Goal: Task Accomplishment & Management: Manage account settings

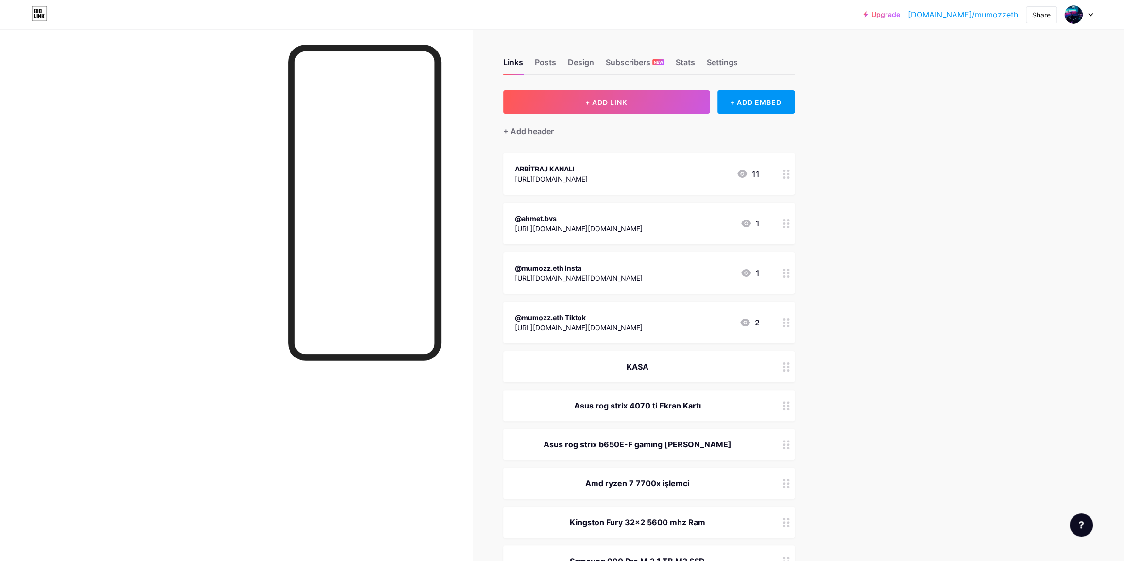
click at [790, 177] on circle at bounding box center [788, 177] width 2 height 2
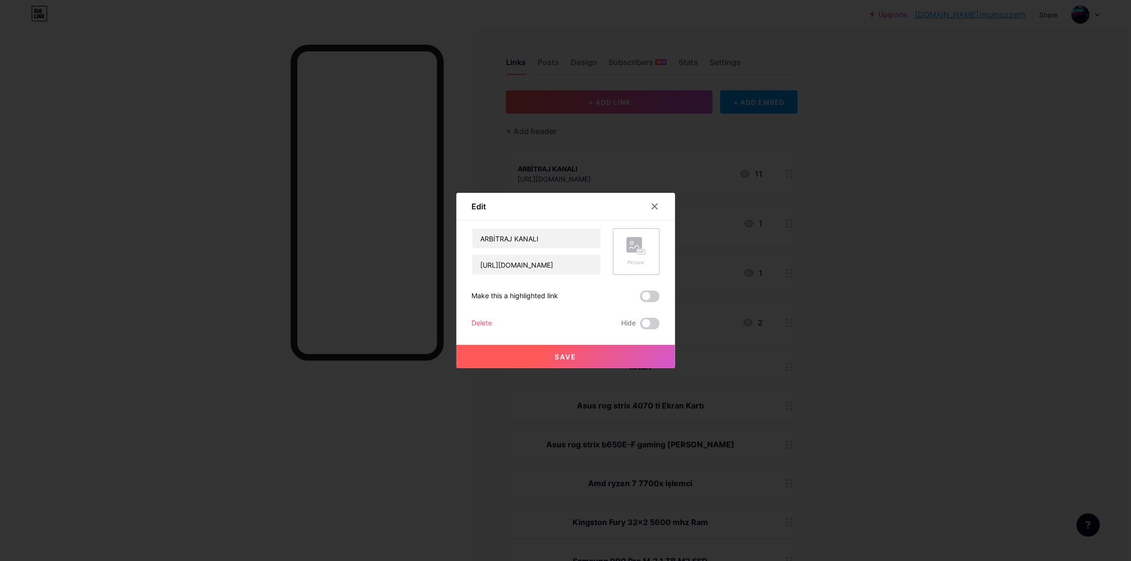
click at [643, 254] on div "Picture" at bounding box center [636, 251] width 47 height 47
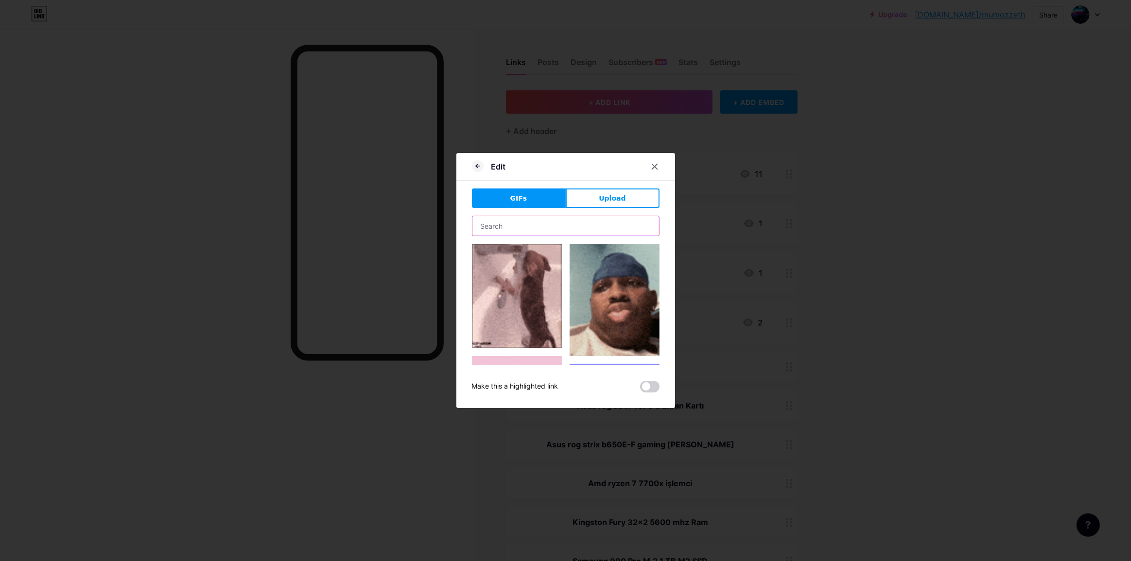
click at [530, 231] on input "text" at bounding box center [565, 225] width 187 height 19
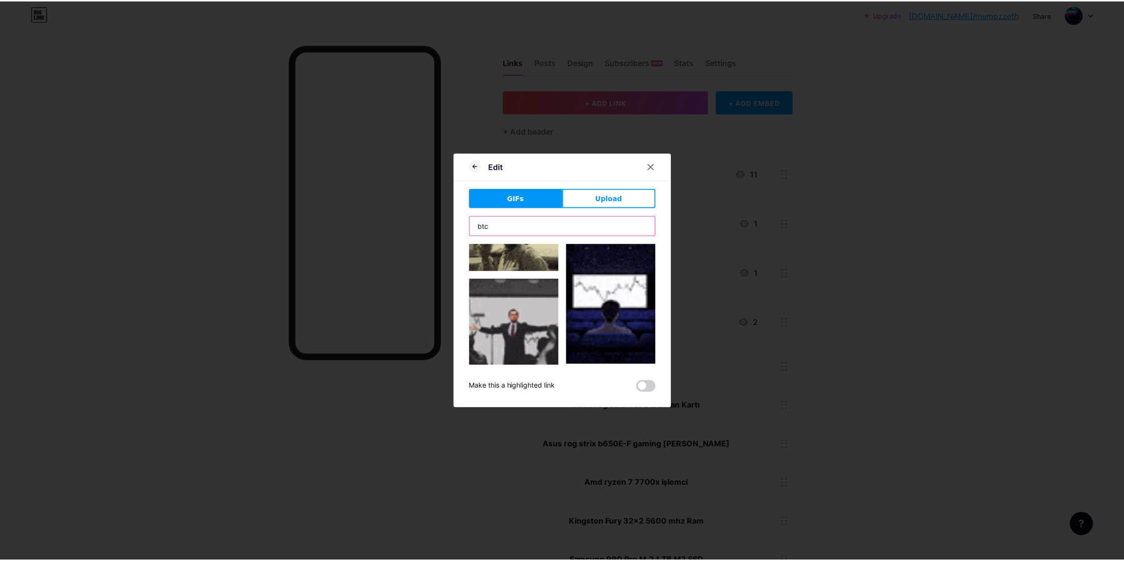
scroll to position [221, 0]
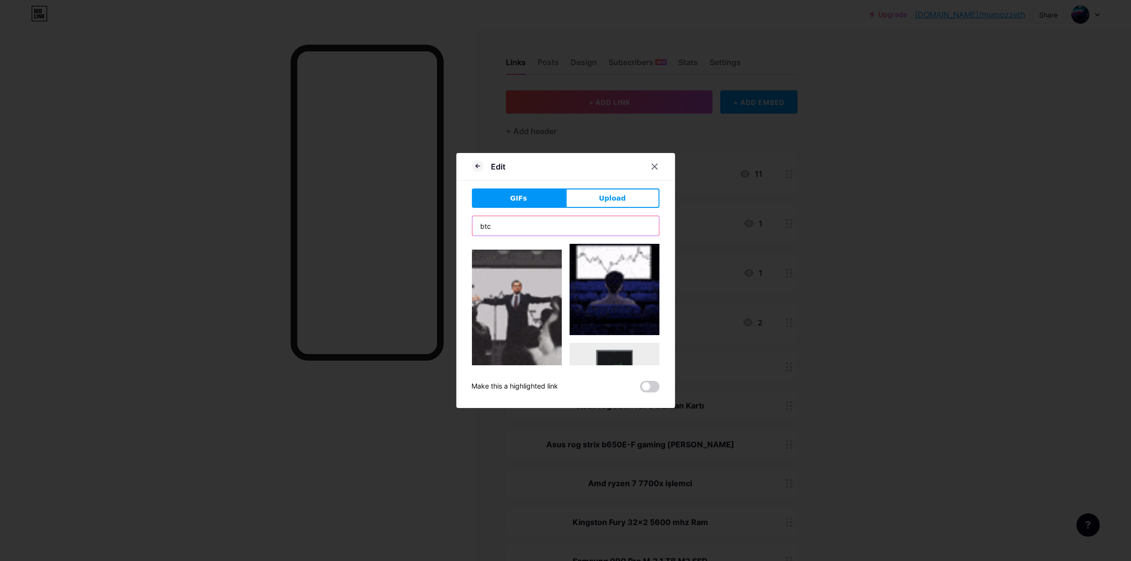
type input "btc"
click at [611, 278] on img at bounding box center [614, 255] width 90 height 160
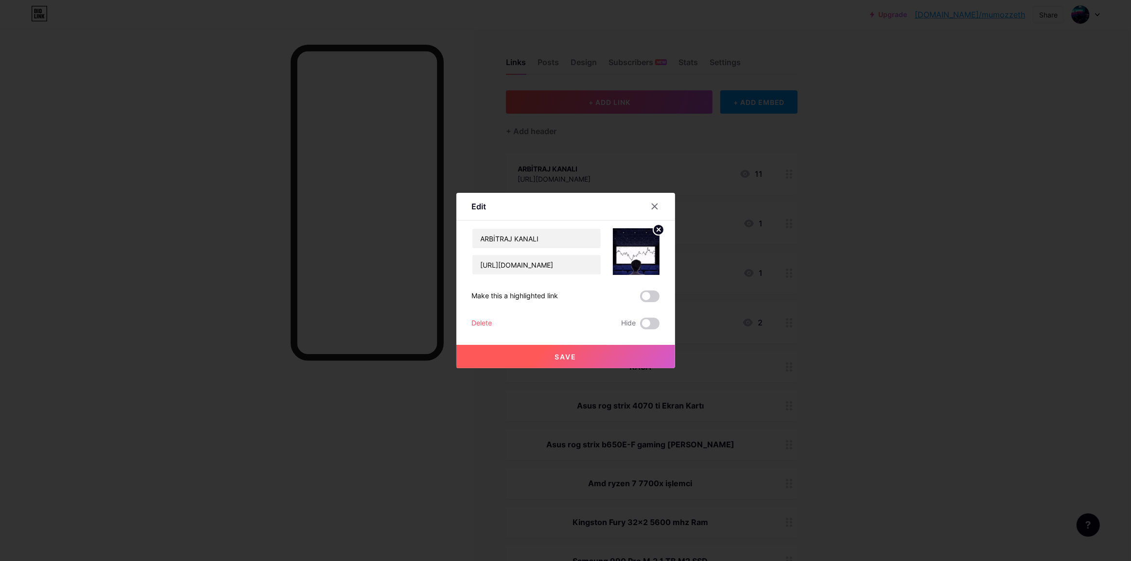
click at [628, 358] on button "Save" at bounding box center [565, 356] width 219 height 23
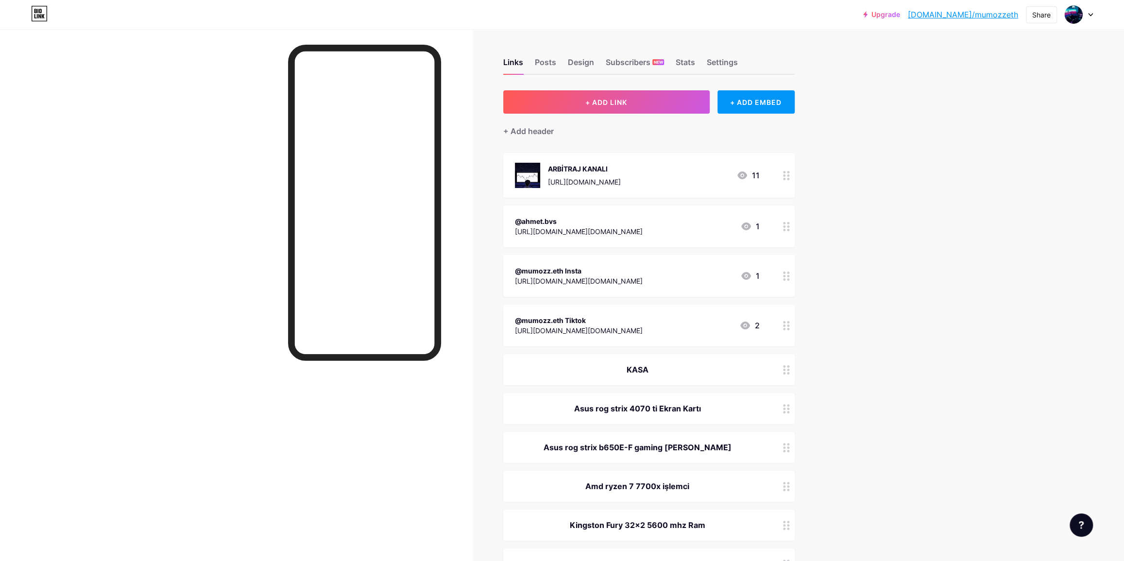
click at [989, 17] on link "[DOMAIN_NAME]/mumozzeth" at bounding box center [963, 15] width 110 height 12
